Goal: Communication & Community: Answer question/provide support

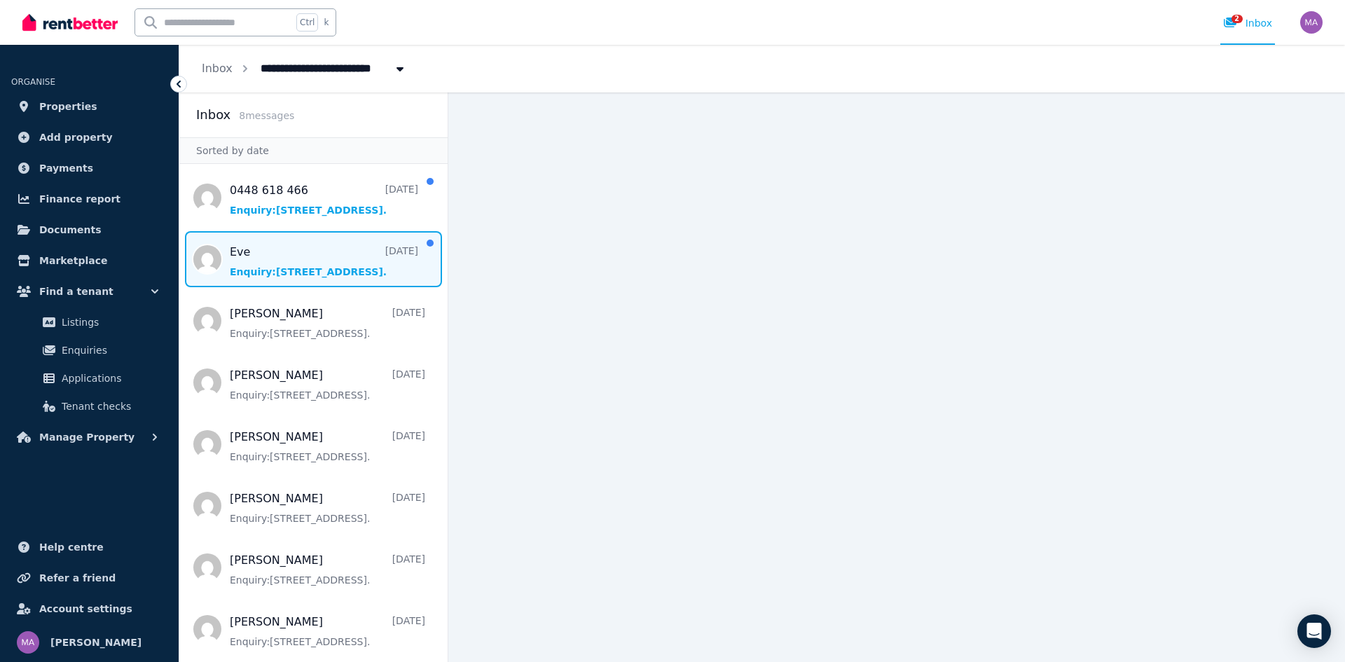
click at [290, 256] on span "Message list" at bounding box center [313, 259] width 268 height 56
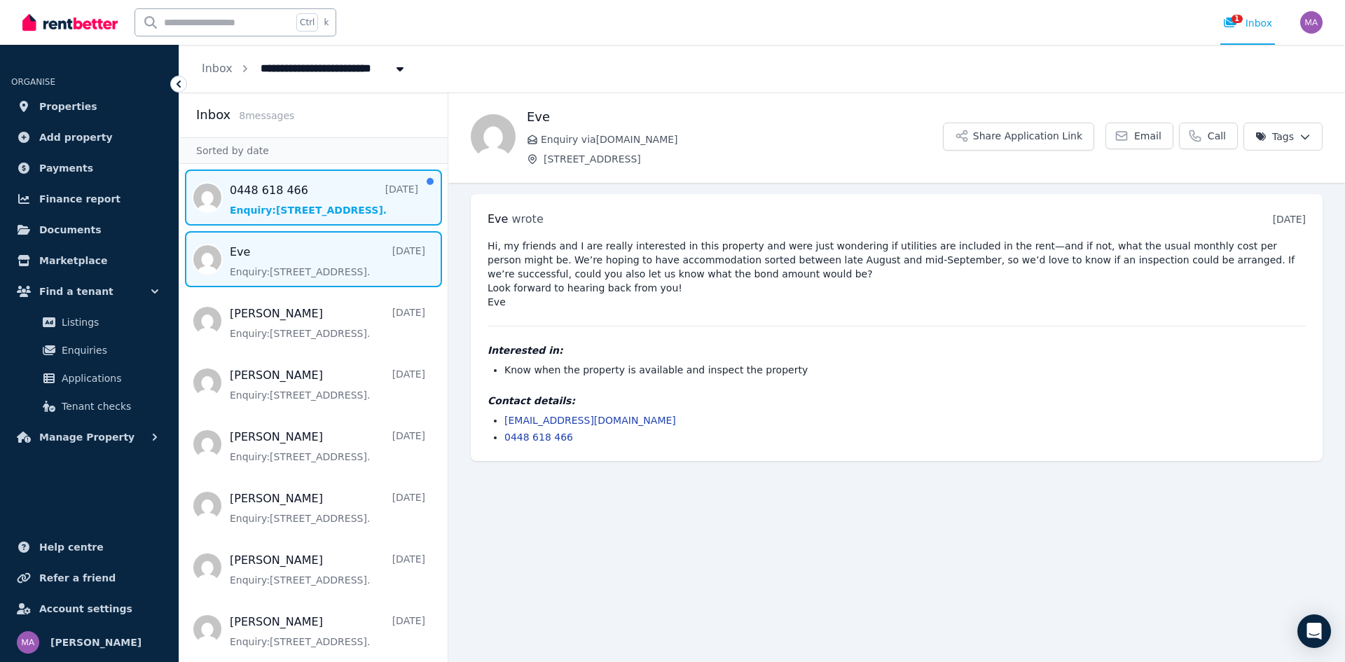
click at [295, 202] on span "Message list" at bounding box center [313, 197] width 268 height 56
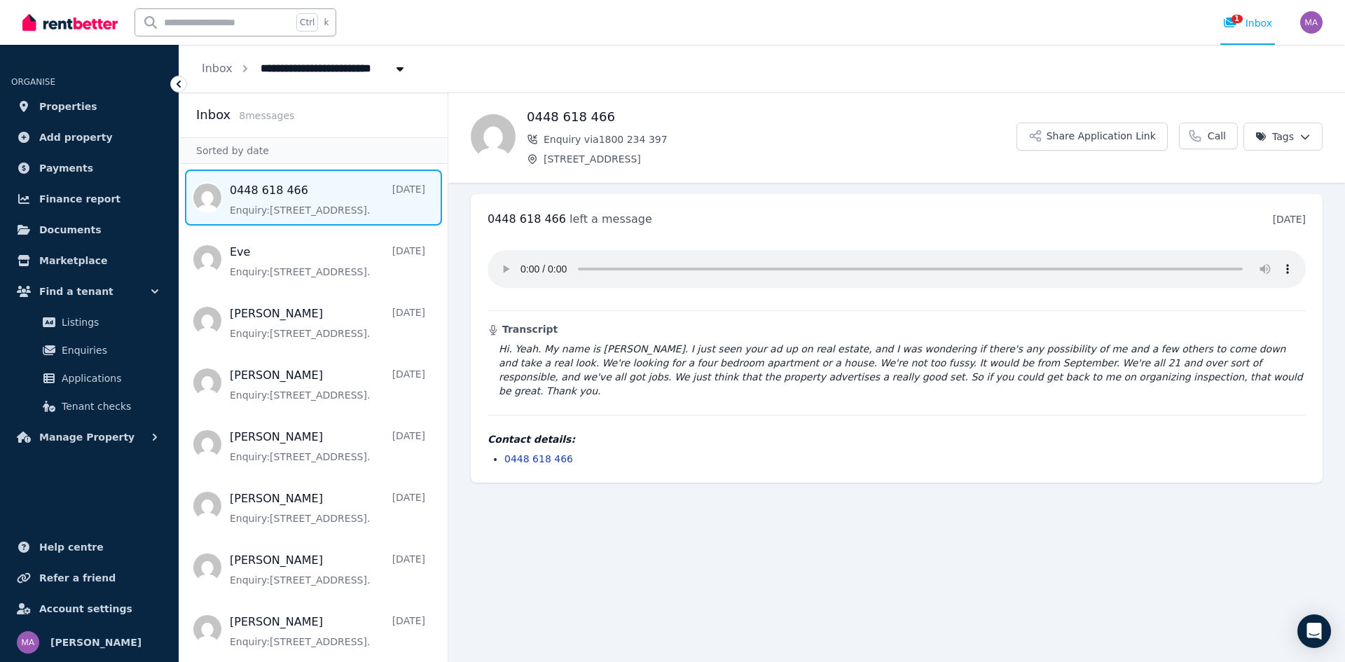
click at [300, 180] on span "Message list" at bounding box center [313, 197] width 268 height 56
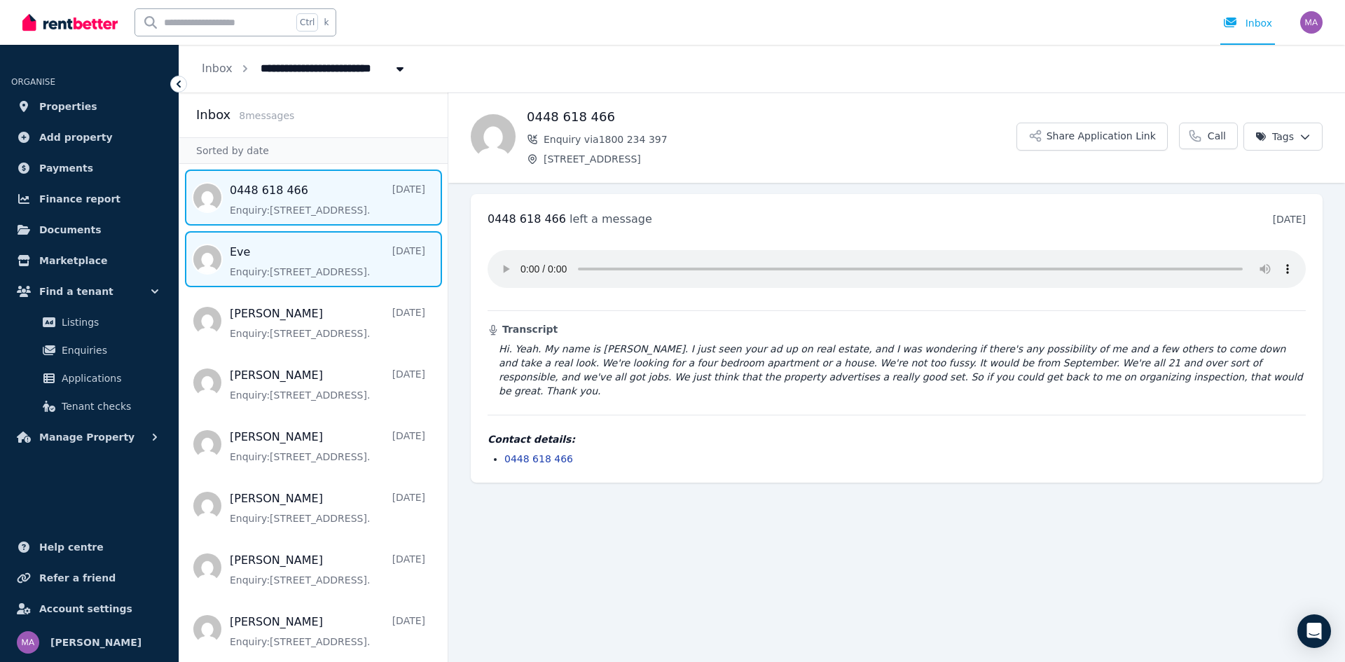
click at [303, 272] on span "Message list" at bounding box center [313, 259] width 268 height 56
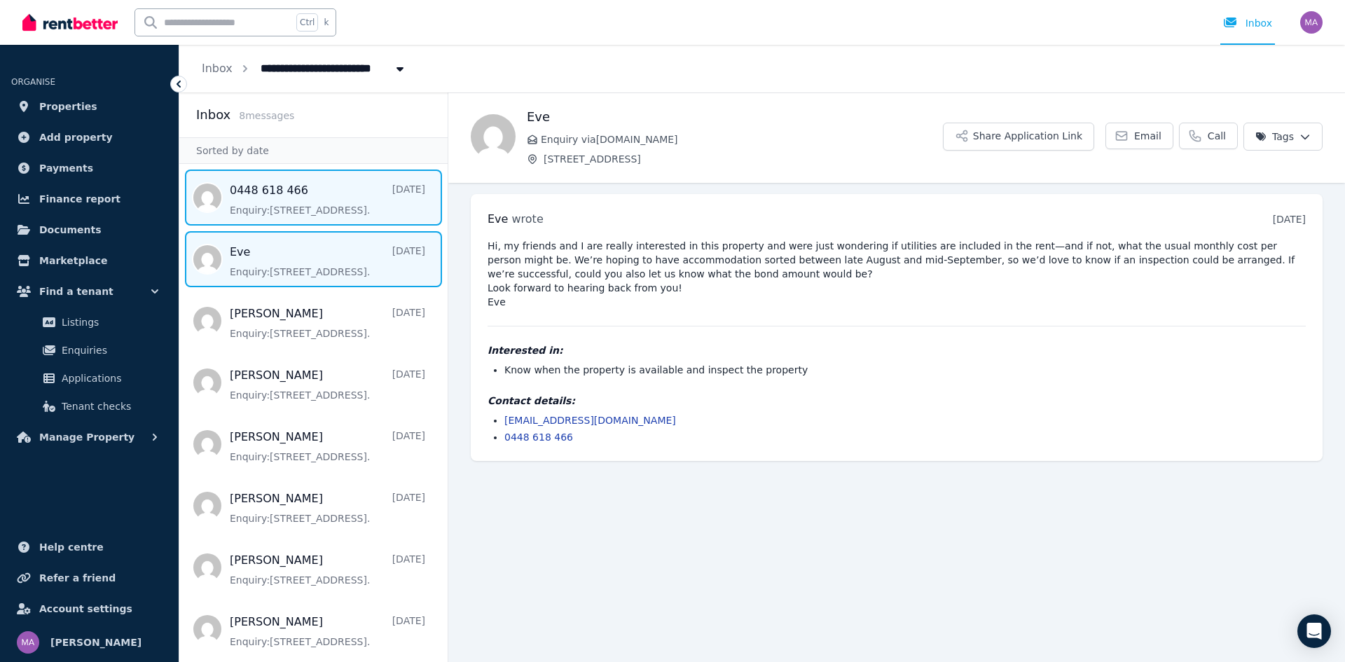
click at [307, 183] on span "Message list" at bounding box center [313, 197] width 268 height 56
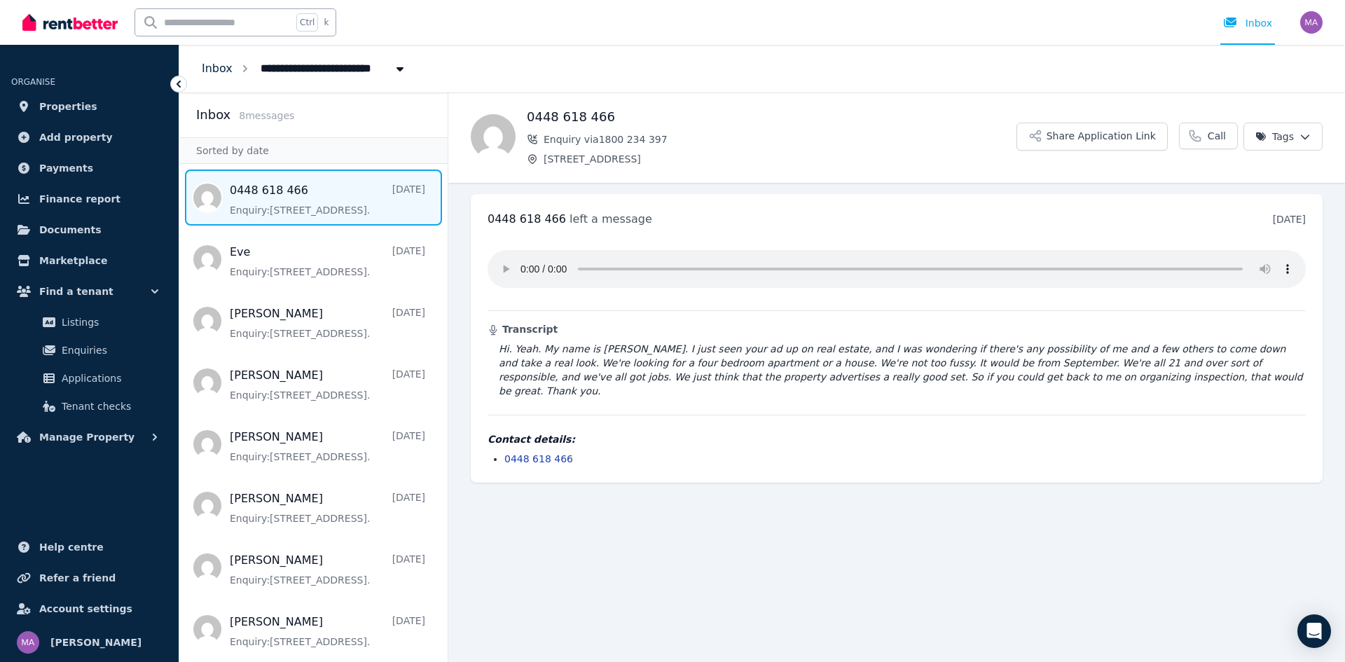
click at [211, 74] on link "Inbox" at bounding box center [217, 68] width 31 height 13
